Goal: Task Accomplishment & Management: Manage account settings

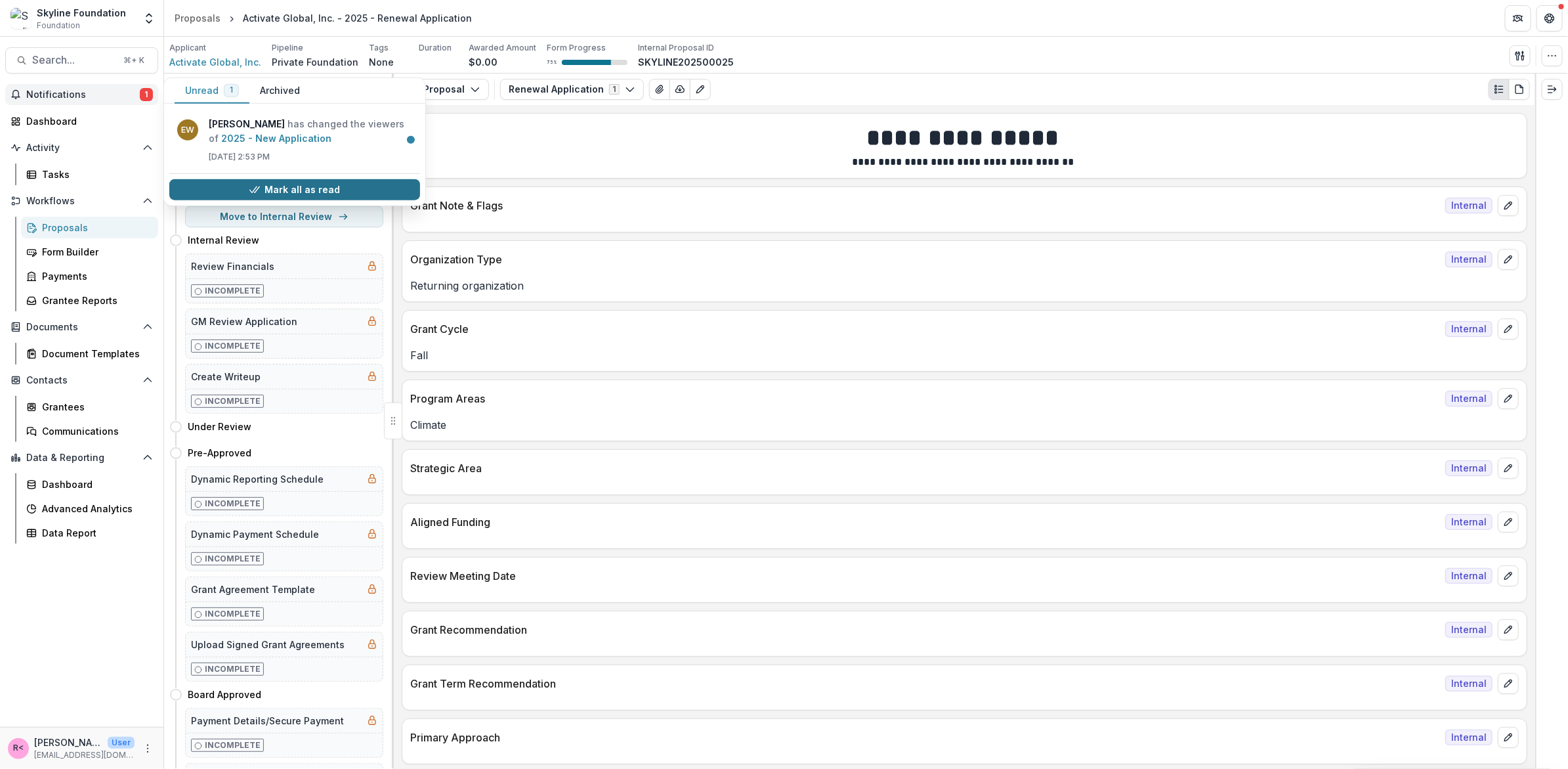
click at [291, 188] on button "Mark all as read" at bounding box center [294, 189] width 251 height 21
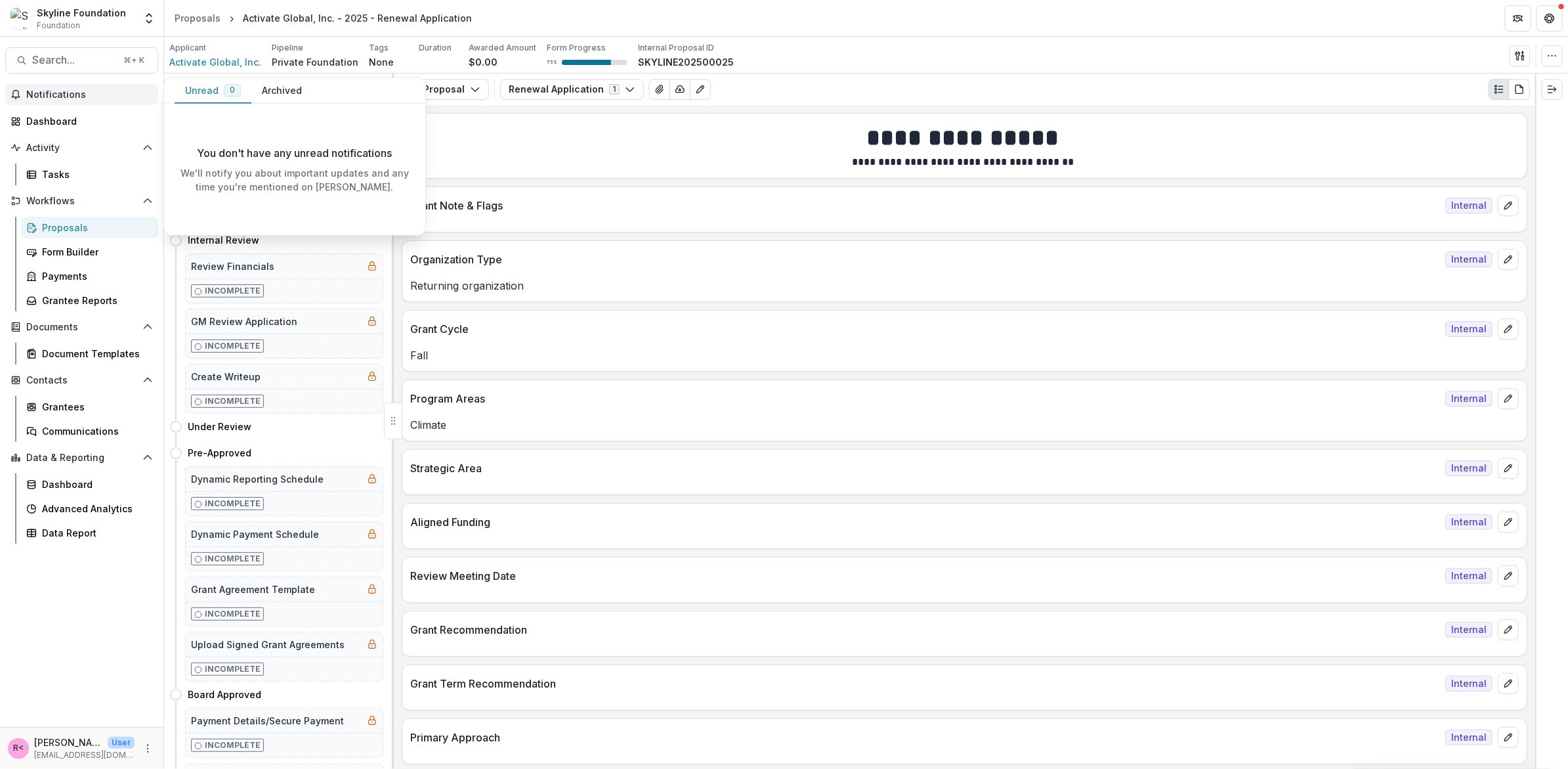
click at [33, 98] on span "Notifications" at bounding box center [89, 95] width 126 height 11
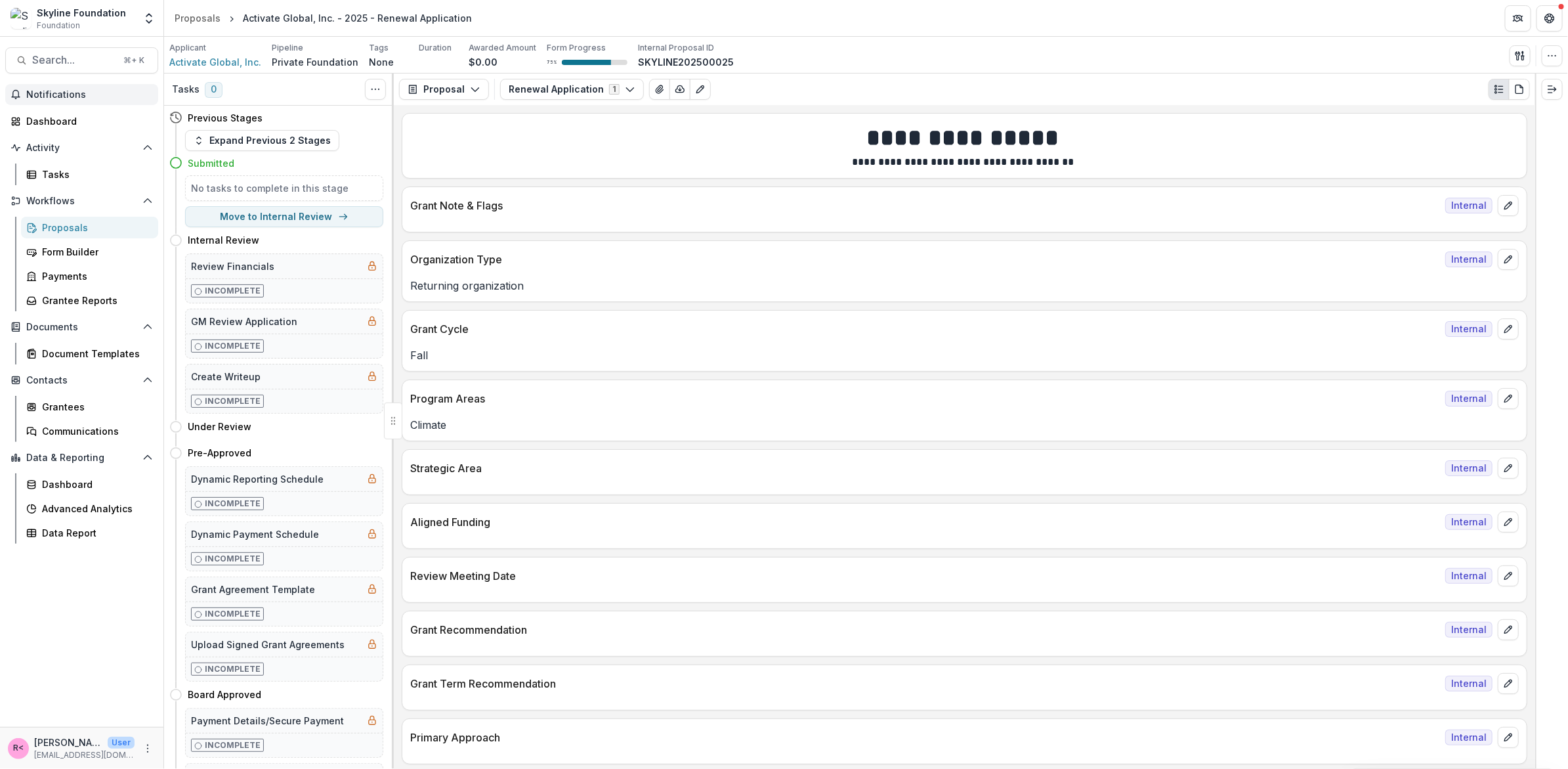
click at [33, 98] on span "Notifications" at bounding box center [89, 95] width 126 height 11
click at [79, 230] on div "Proposals" at bounding box center [94, 227] width 106 height 14
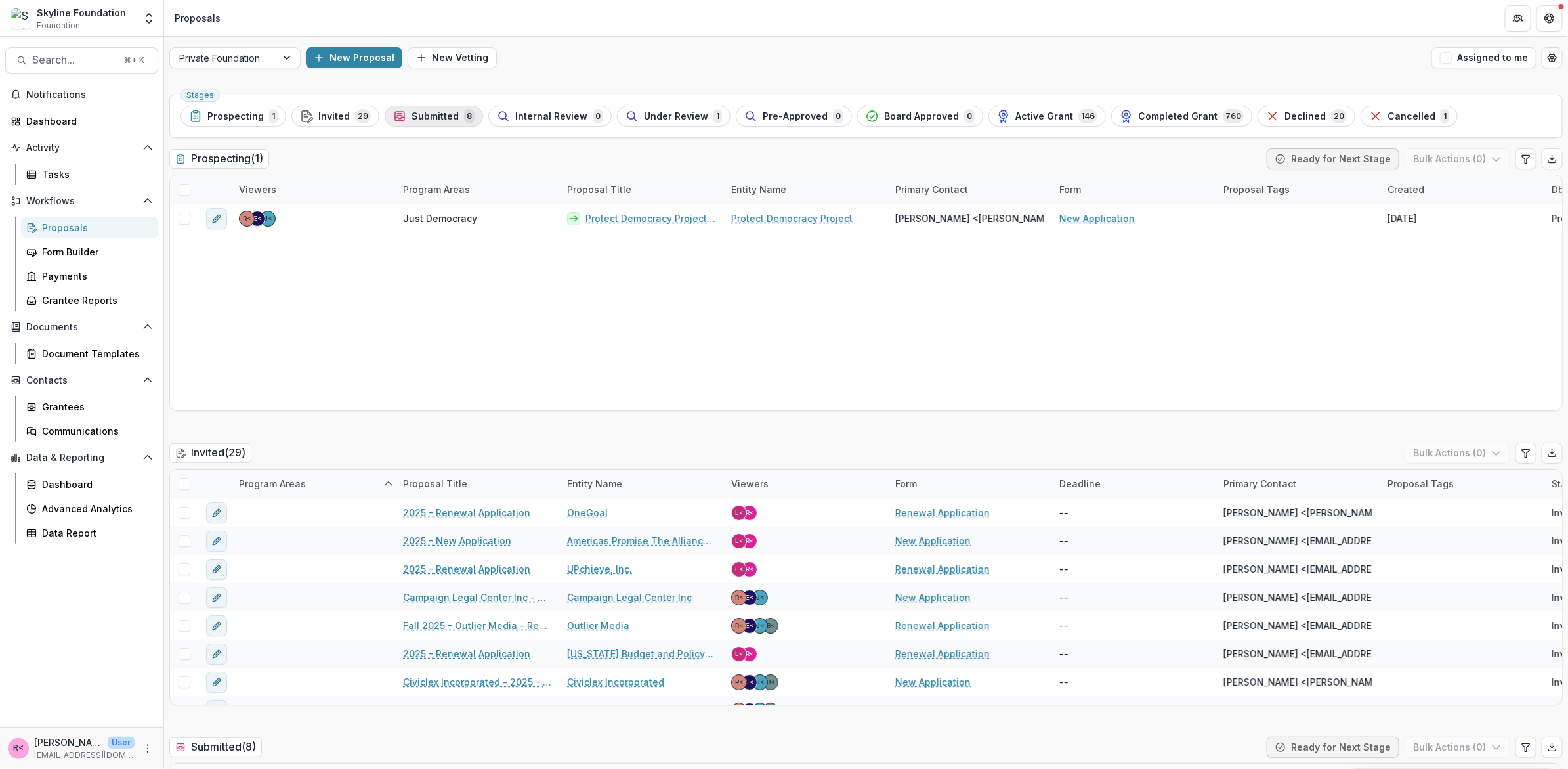
click at [431, 117] on span "Submitted" at bounding box center [435, 117] width 47 height 11
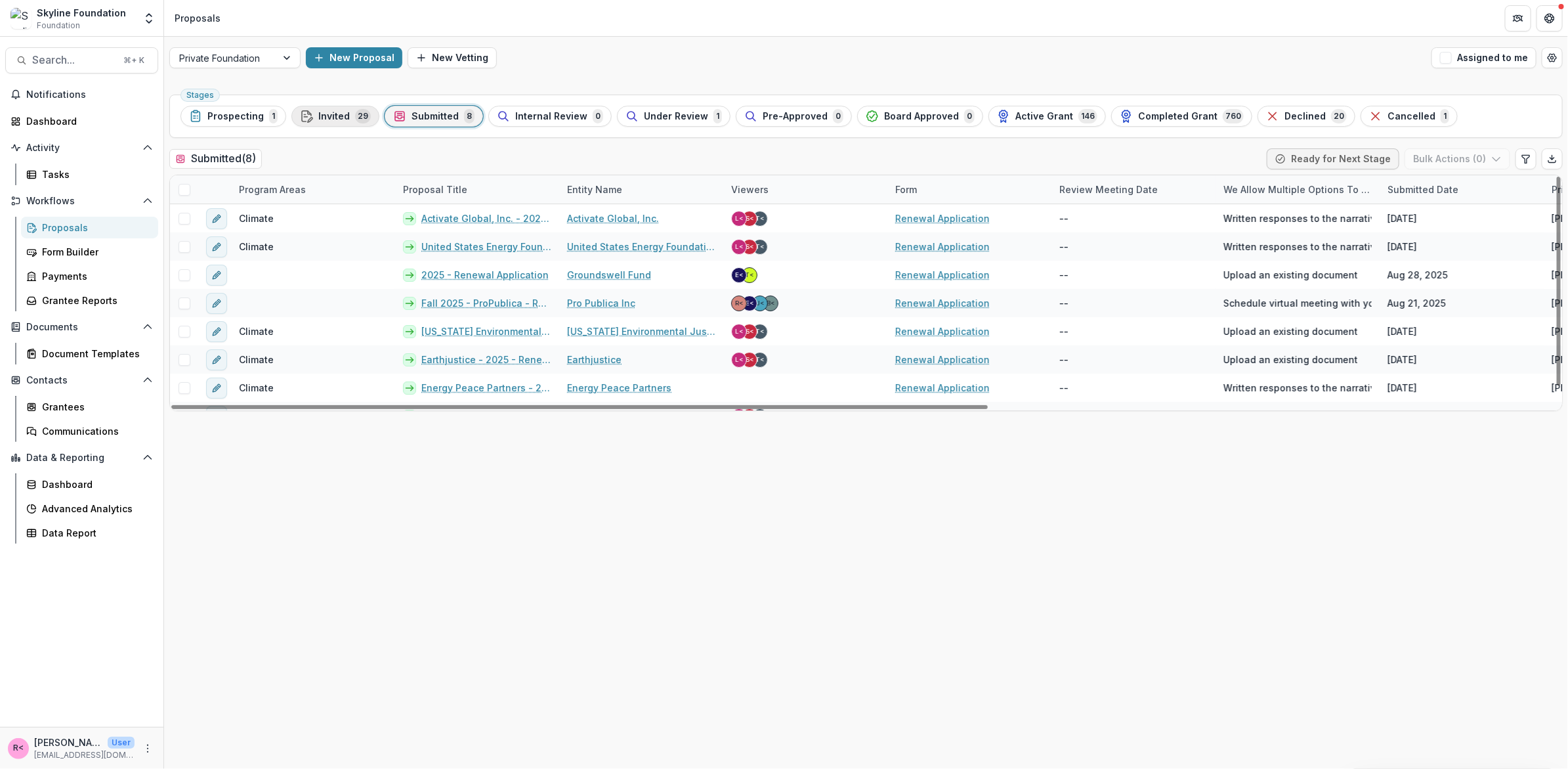
click at [328, 120] on span "Invited" at bounding box center [333, 117] width 32 height 11
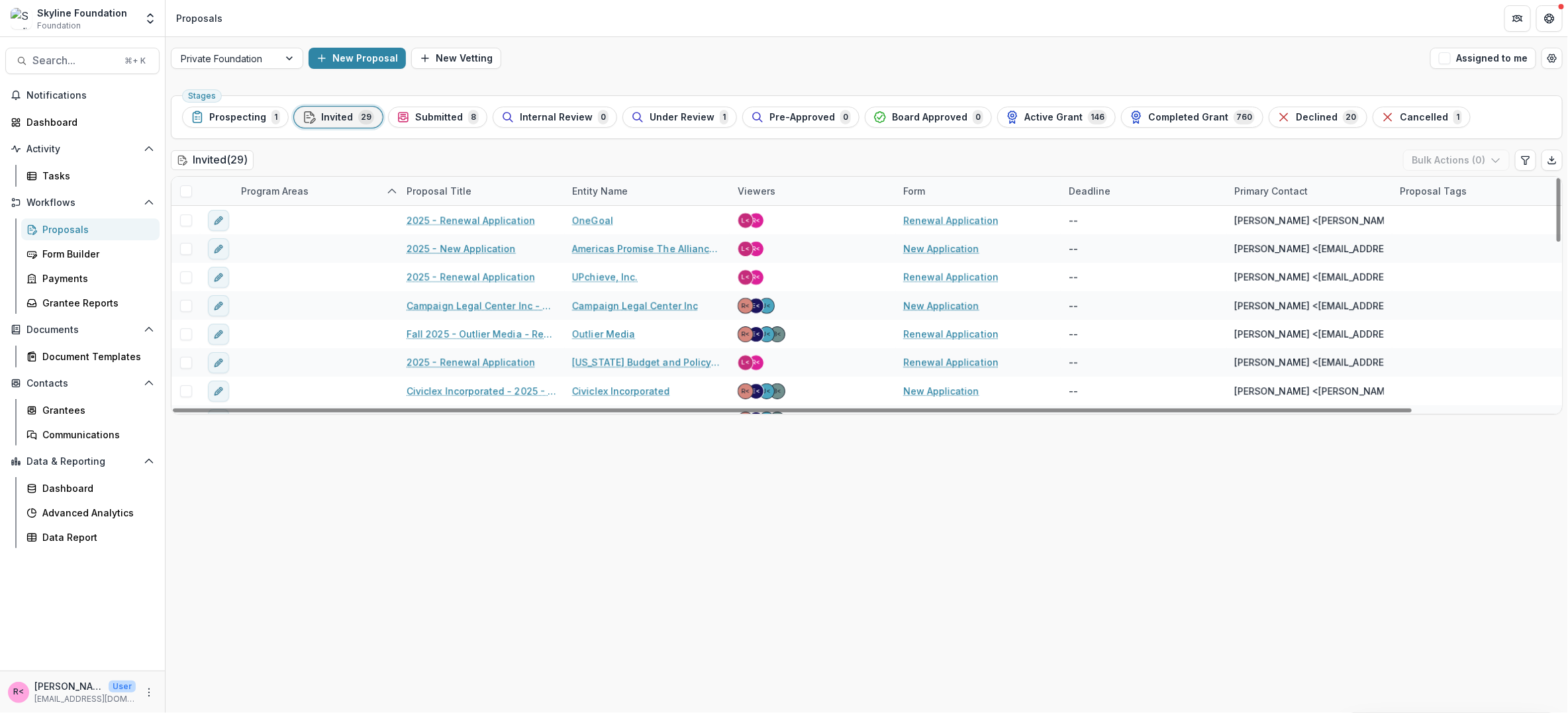
click at [100, 232] on div "Proposals" at bounding box center [95, 229] width 107 height 14
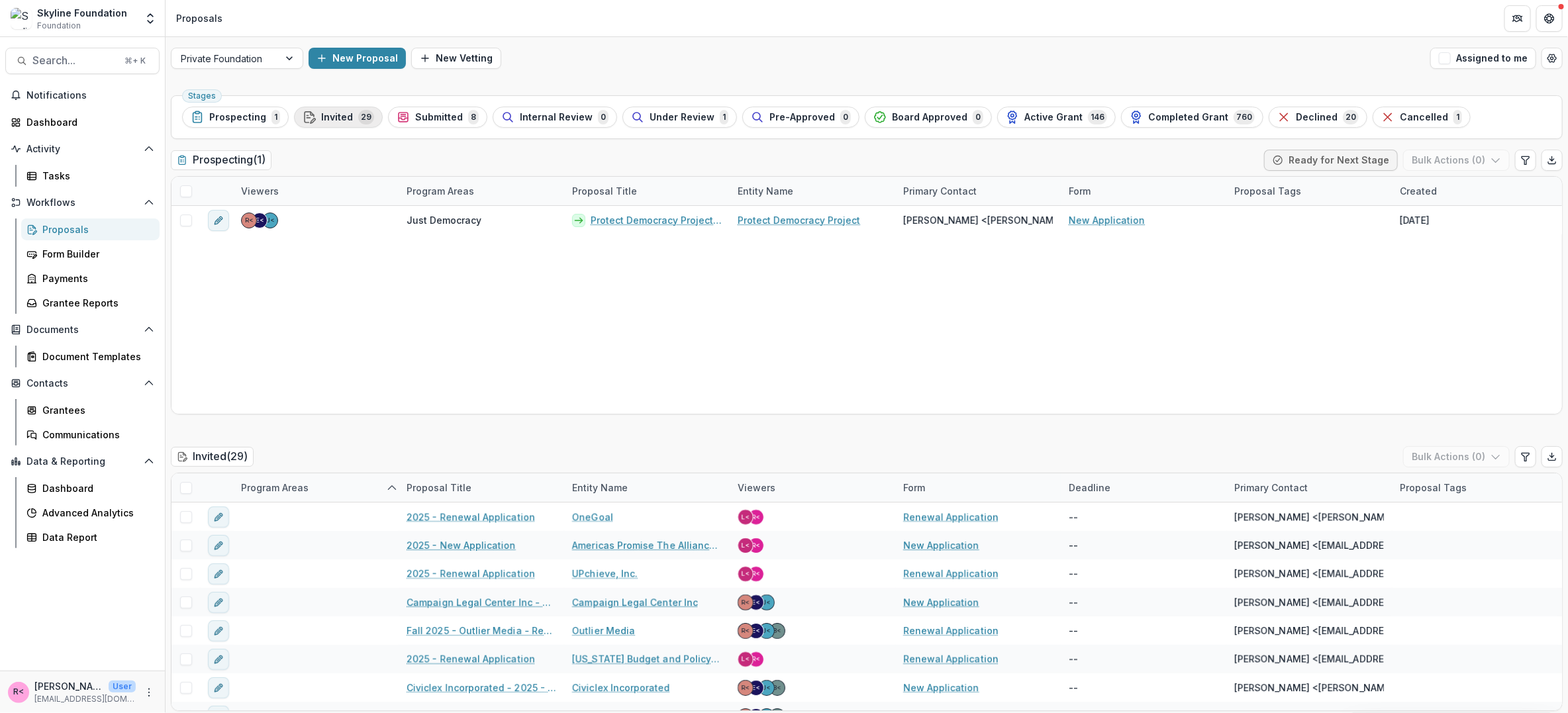
click at [342, 122] on div "Invited 29" at bounding box center [338, 118] width 71 height 15
